Goal: Entertainment & Leisure: Consume media (video, audio)

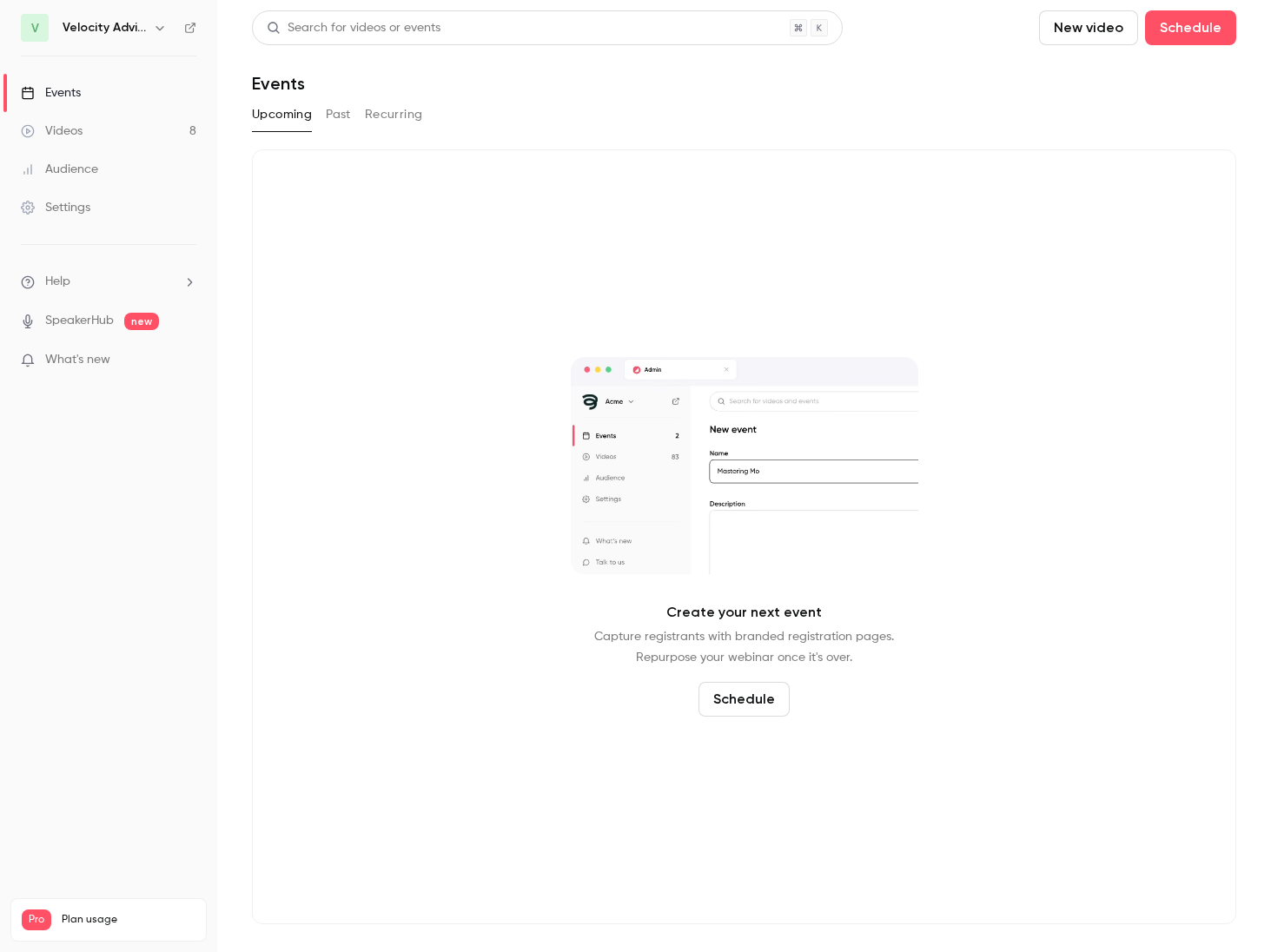
click at [48, 135] on div "Videos" at bounding box center [51, 131] width 61 height 17
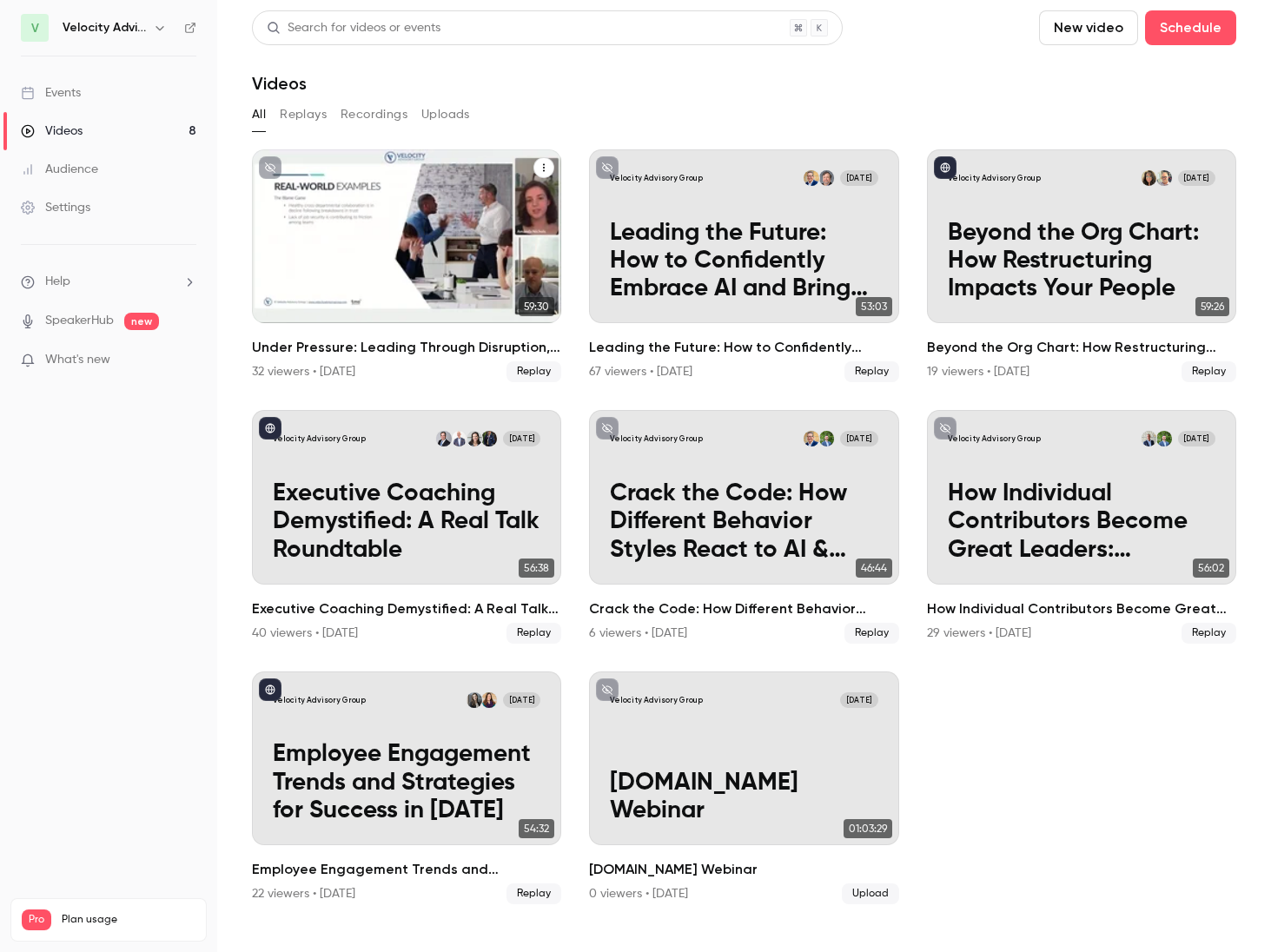
click at [381, 262] on p "Under Pressure: Leading Through Disruption, Overload, and Change" at bounding box center [406, 261] width 268 height 84
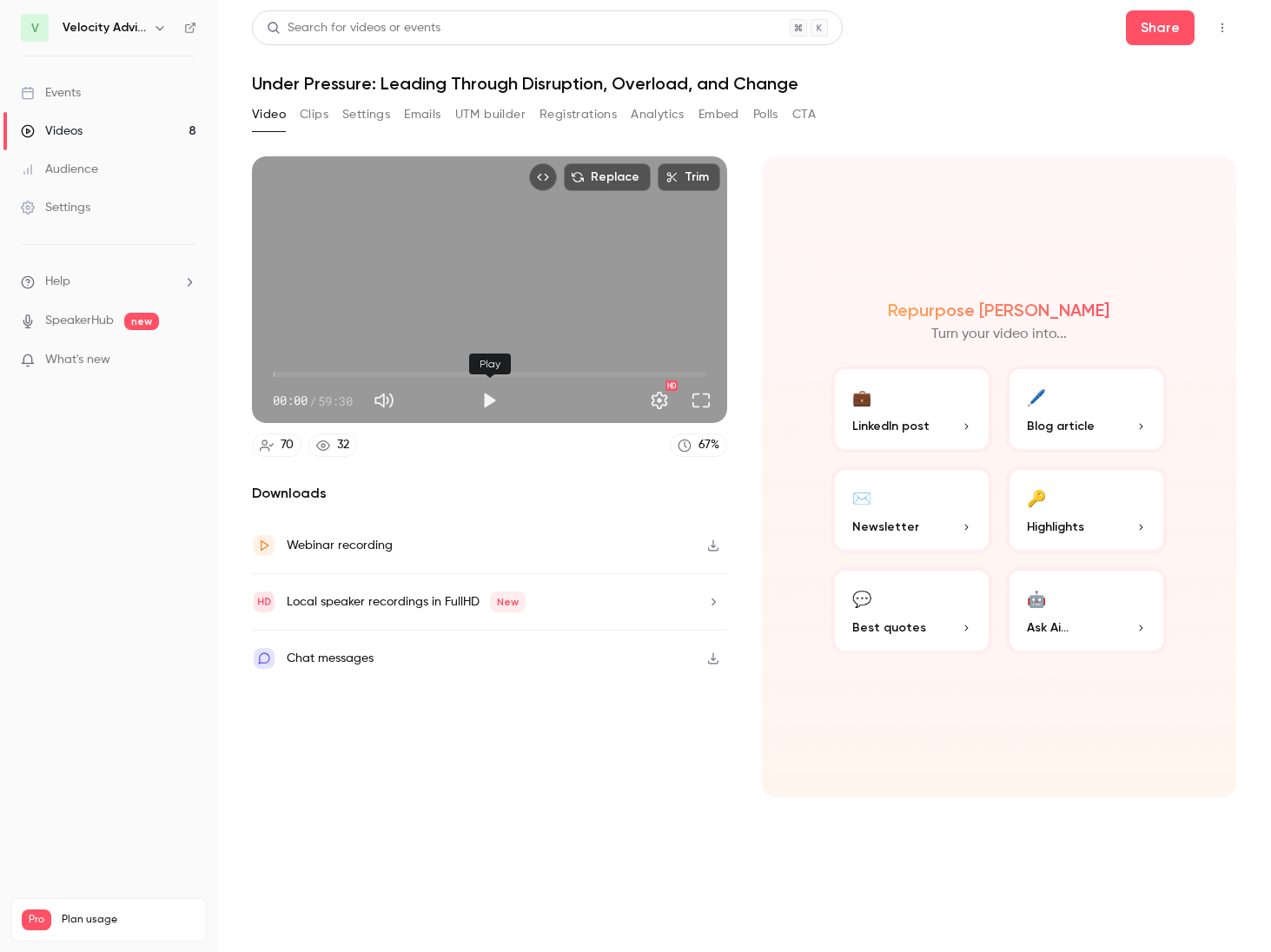
click at [491, 401] on button "Play" at bounding box center [489, 401] width 35 height 35
click at [708, 394] on button "Full screen" at bounding box center [701, 401] width 35 height 35
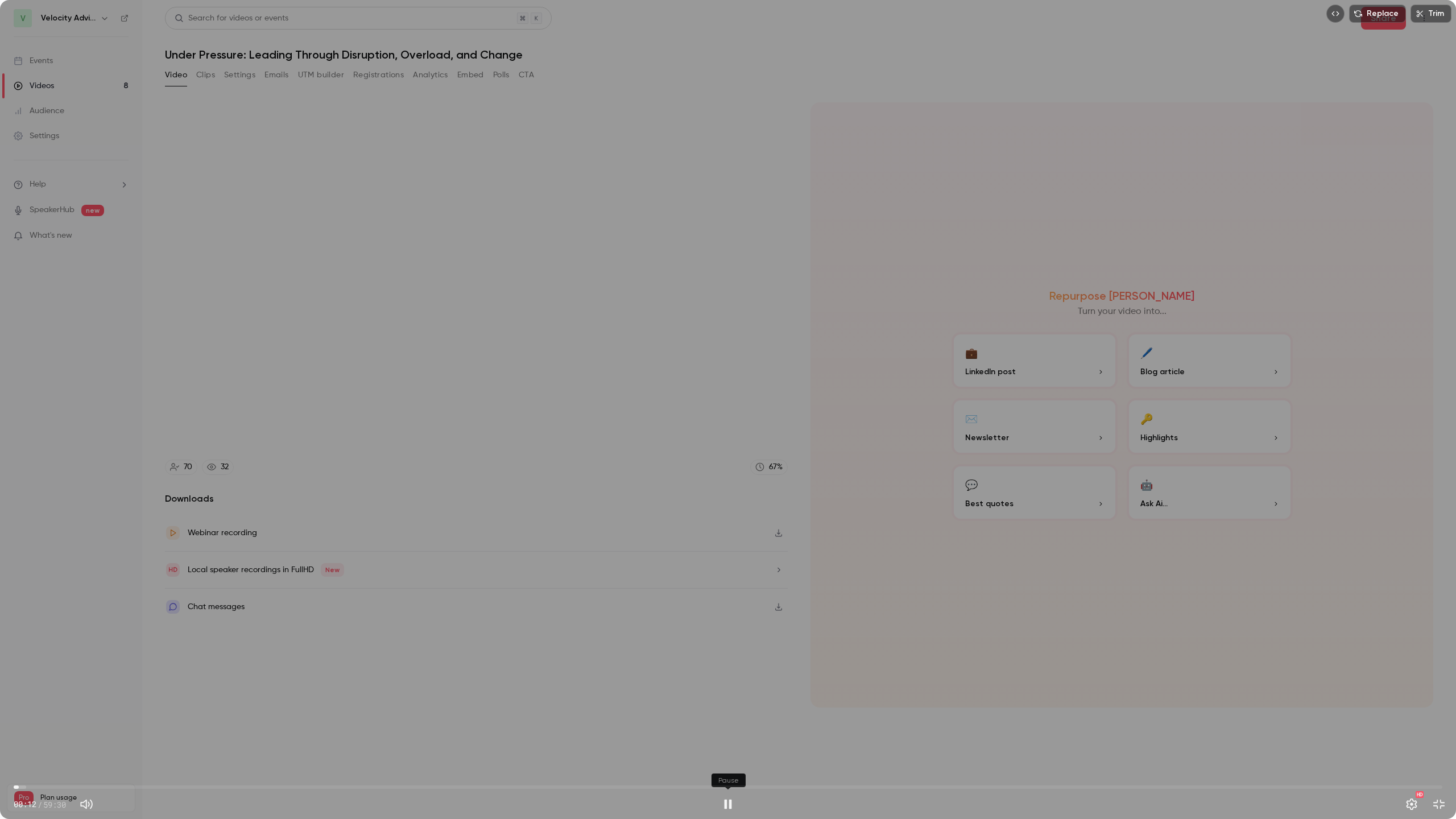
click at [726, 623] on button "Pause" at bounding box center [728, 804] width 23 height 23
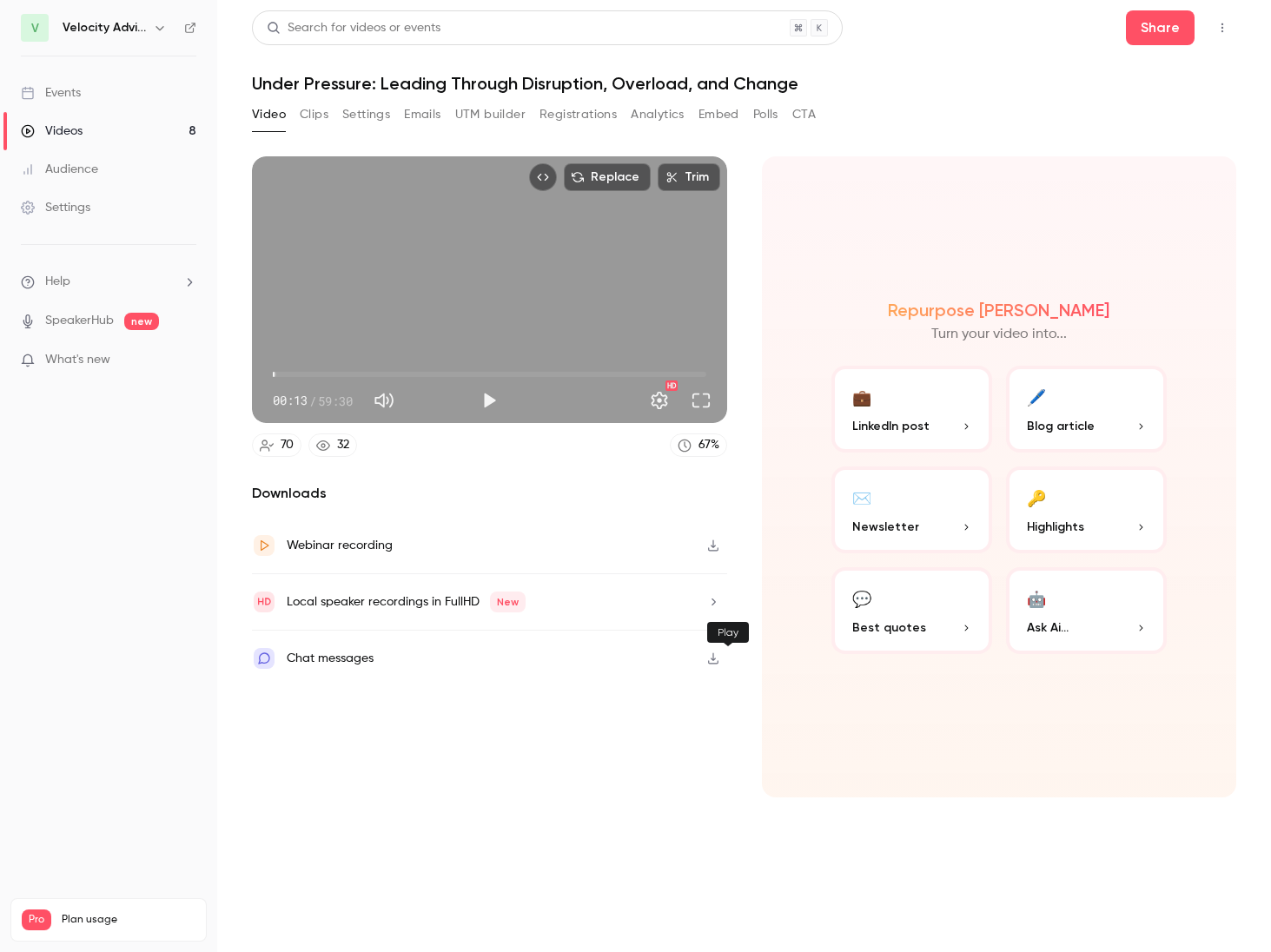
click at [507, 418] on button "Play" at bounding box center [489, 401] width 35 height 35
click at [507, 418] on button "Pause" at bounding box center [489, 401] width 35 height 35
click at [507, 418] on button "Play" at bounding box center [489, 401] width 35 height 35
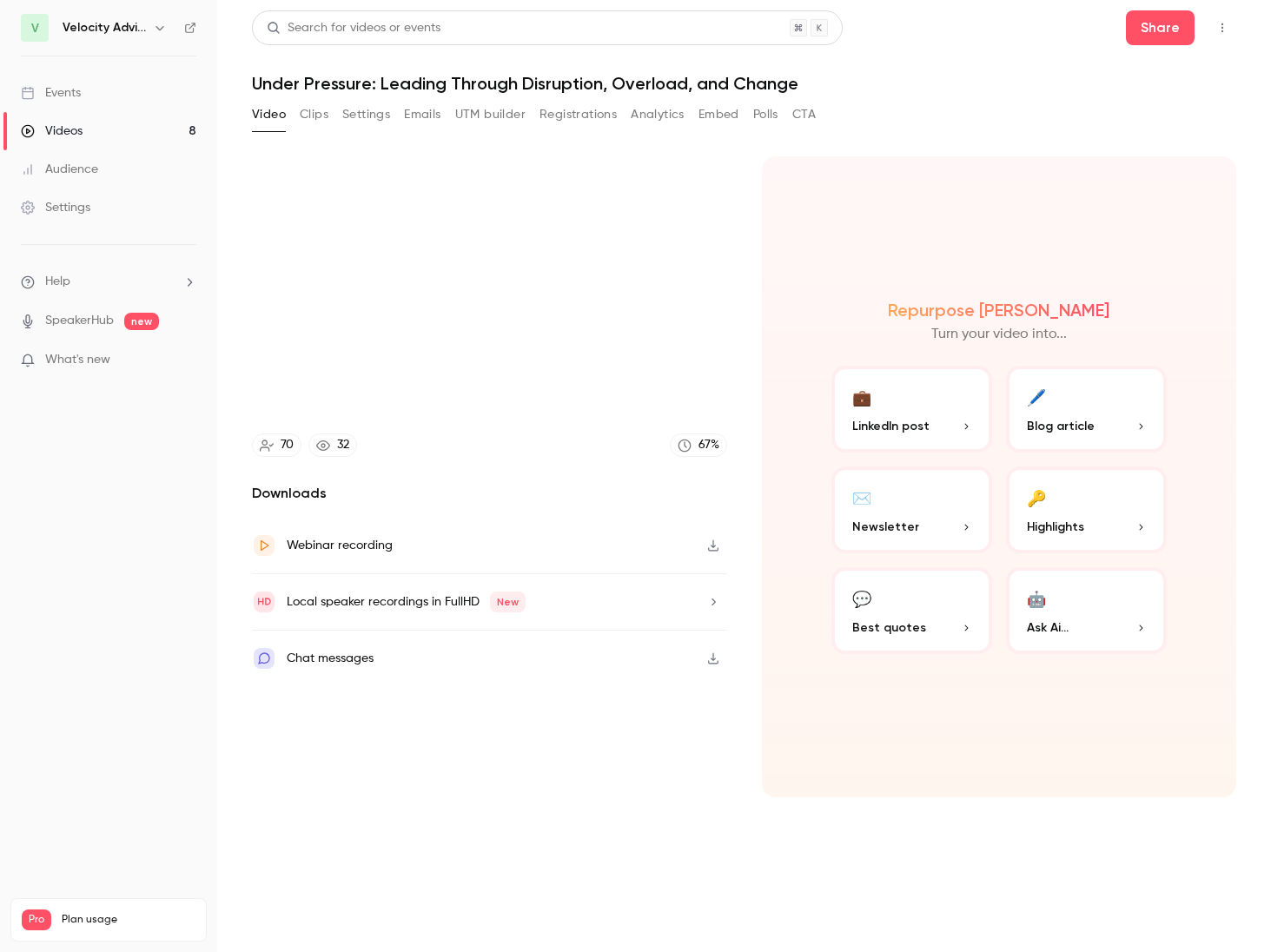
click at [95, 358] on span "What's new" at bounding box center [77, 360] width 65 height 18
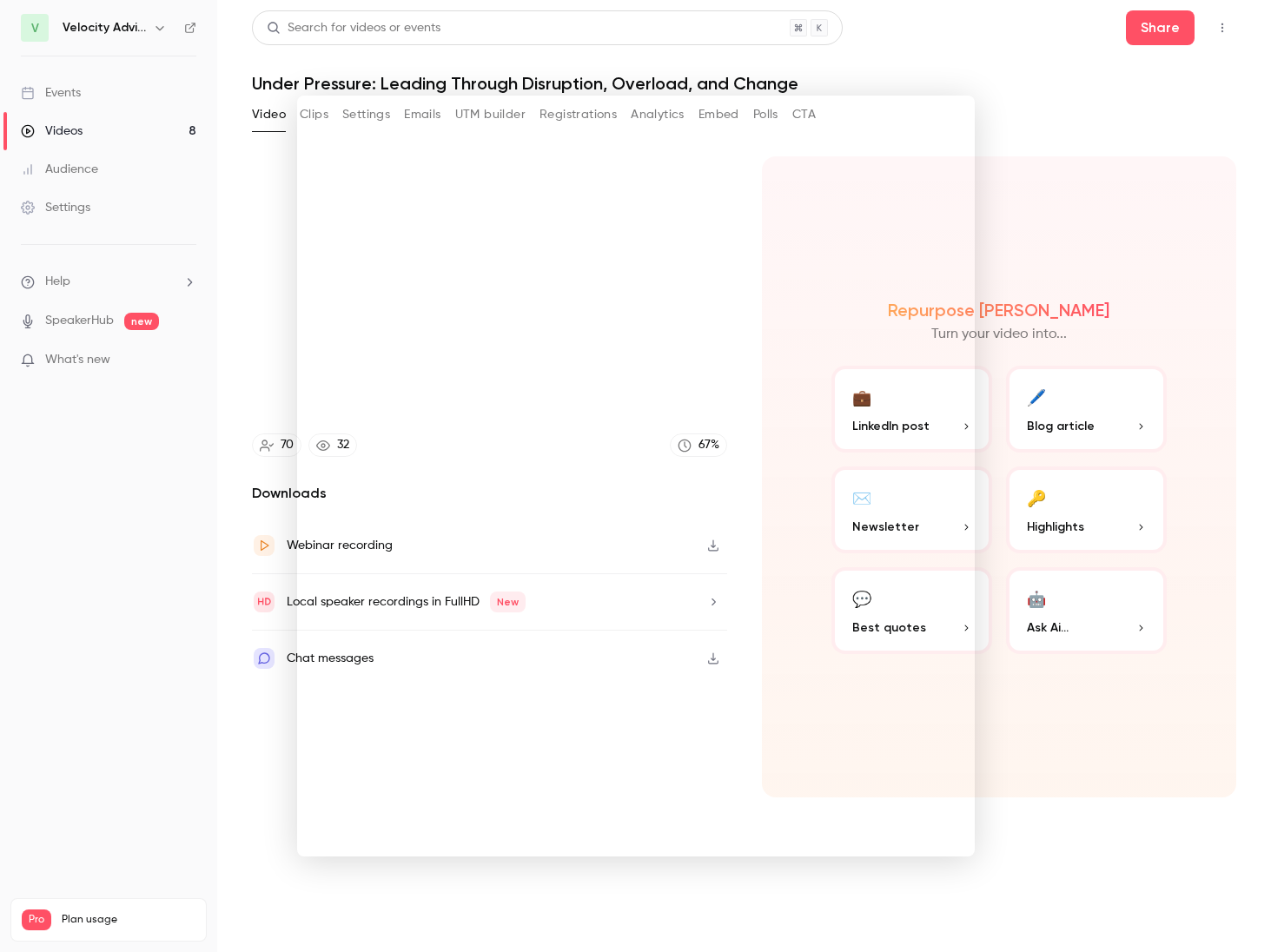
click at [96, 461] on div at bounding box center [636, 476] width 1271 height 952
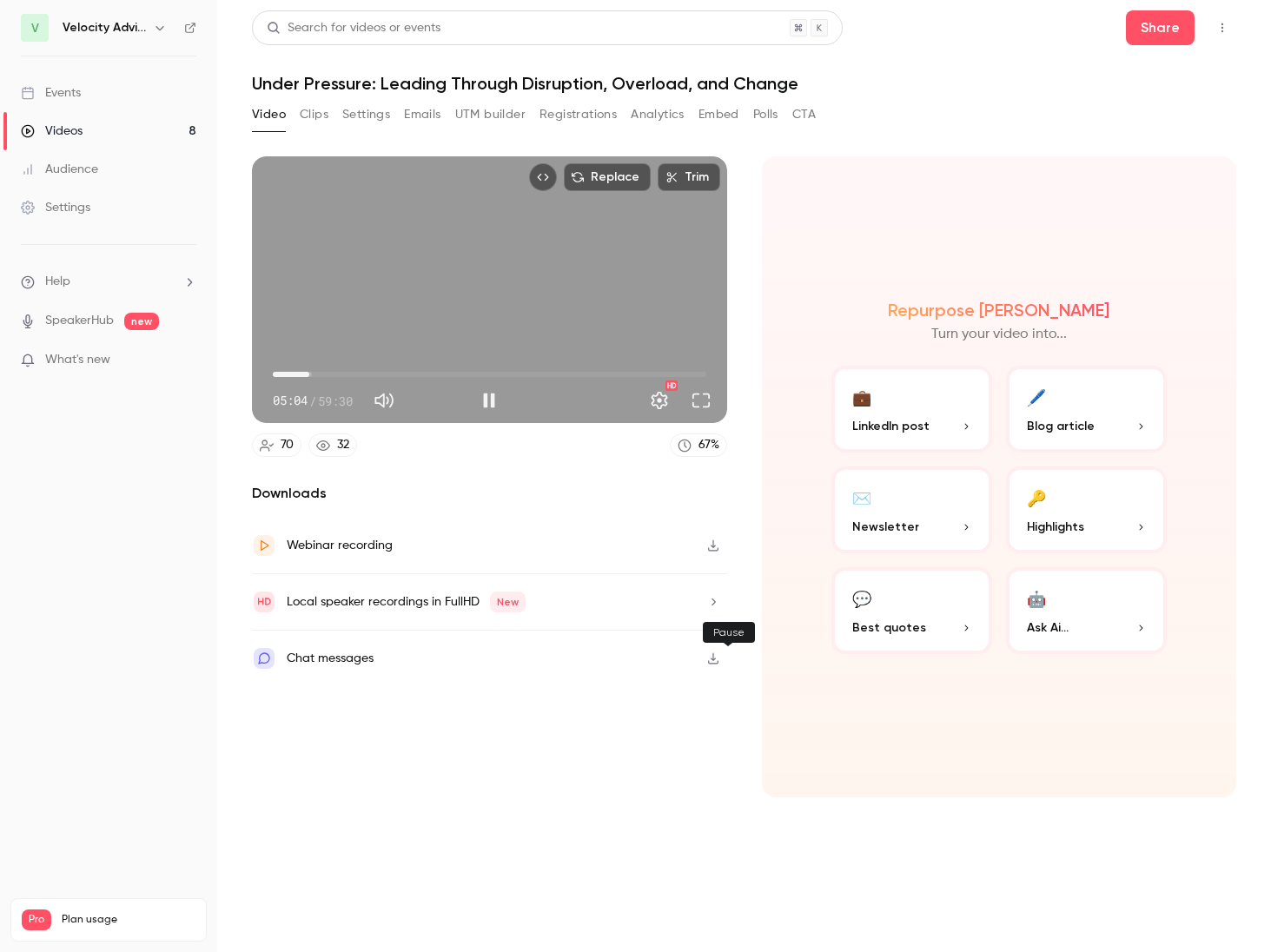
click at [507, 418] on button "Pause" at bounding box center [489, 401] width 35 height 35
type input "*****"
